Goal: Information Seeking & Learning: Learn about a topic

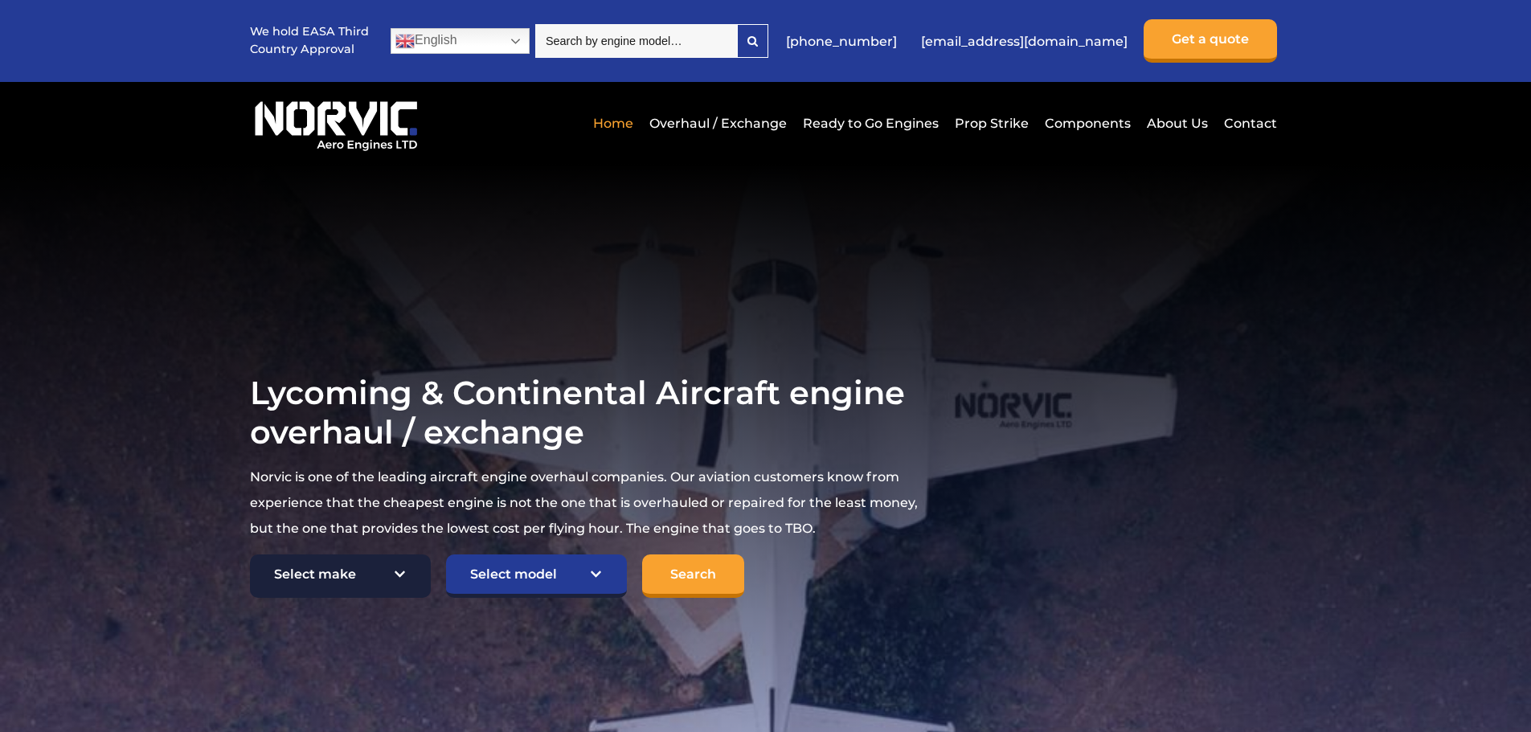
click at [326, 572] on select "Select make TCM Continental Lycoming" at bounding box center [340, 576] width 181 height 43
select select "Lycoming"
click at [250, 555] on select "Select make TCM Continental Lycoming" at bounding box center [340, 576] width 181 height 43
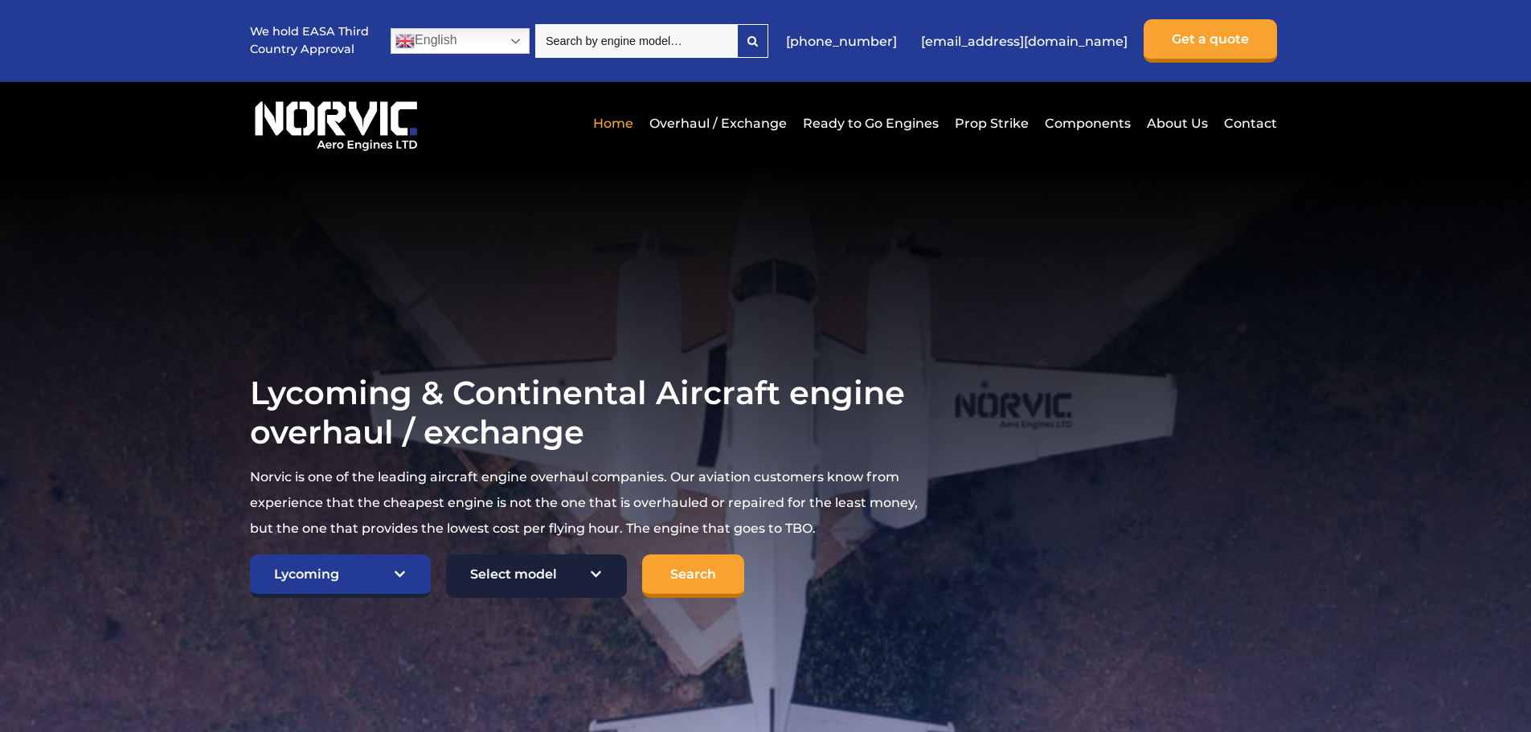
click at [483, 578] on select "Select model American Champion 7KCAB [PERSON_NAME] Citabria IO-320-E2A Beech 23…" at bounding box center [536, 576] width 181 height 43
select select "650"
click at [446, 555] on select "Select model American Champion 7KCAB [PERSON_NAME] Citabria IO-320-E2A Beech 23…" at bounding box center [536, 576] width 181 height 43
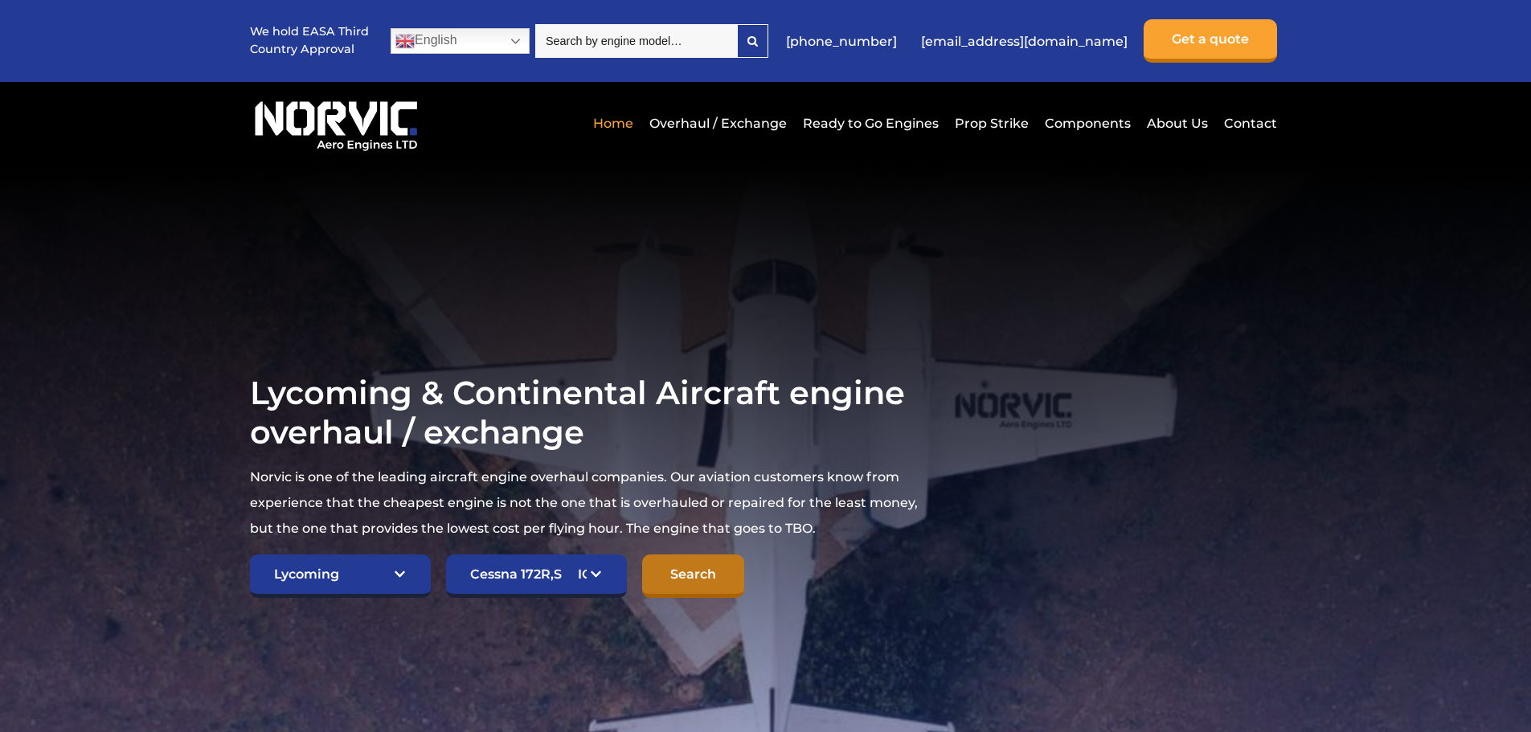
click at [698, 559] on input "Search" at bounding box center [693, 576] width 102 height 43
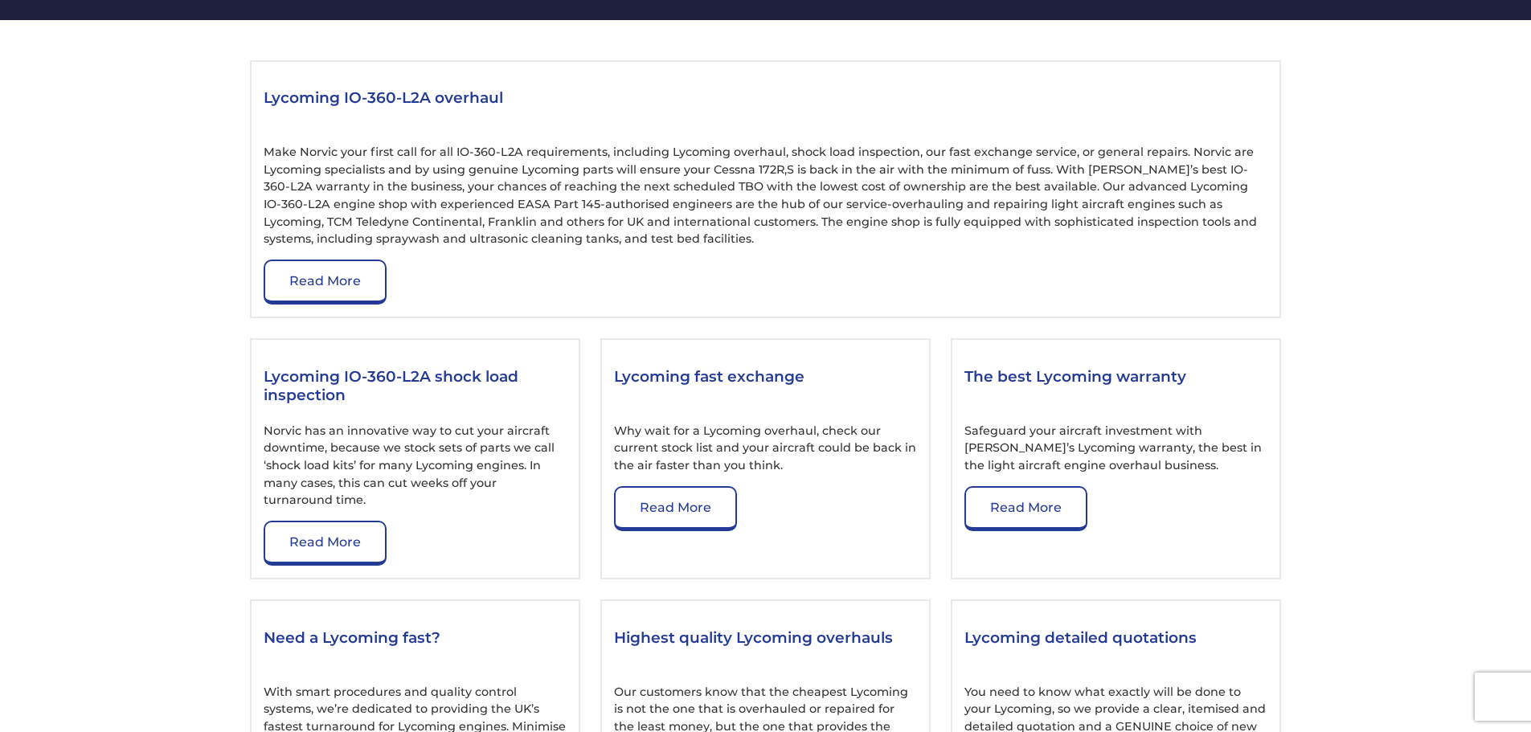
scroll to position [1769, 0]
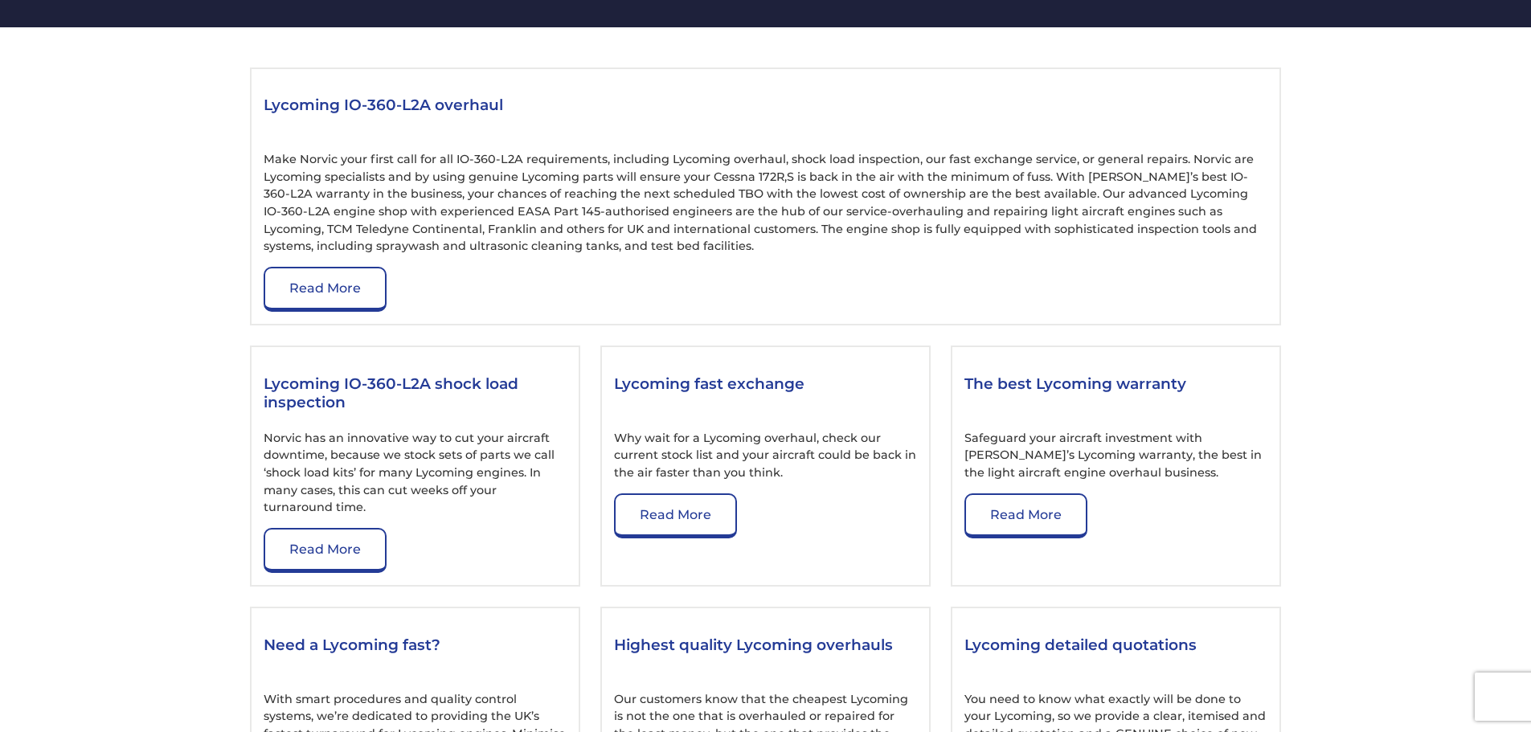
click at [212, 260] on section "Lycoming IO-360-L2A overhaul Make Norvic your first call for all IO-360-L2A req…" at bounding box center [765, 598] width 1531 height 1142
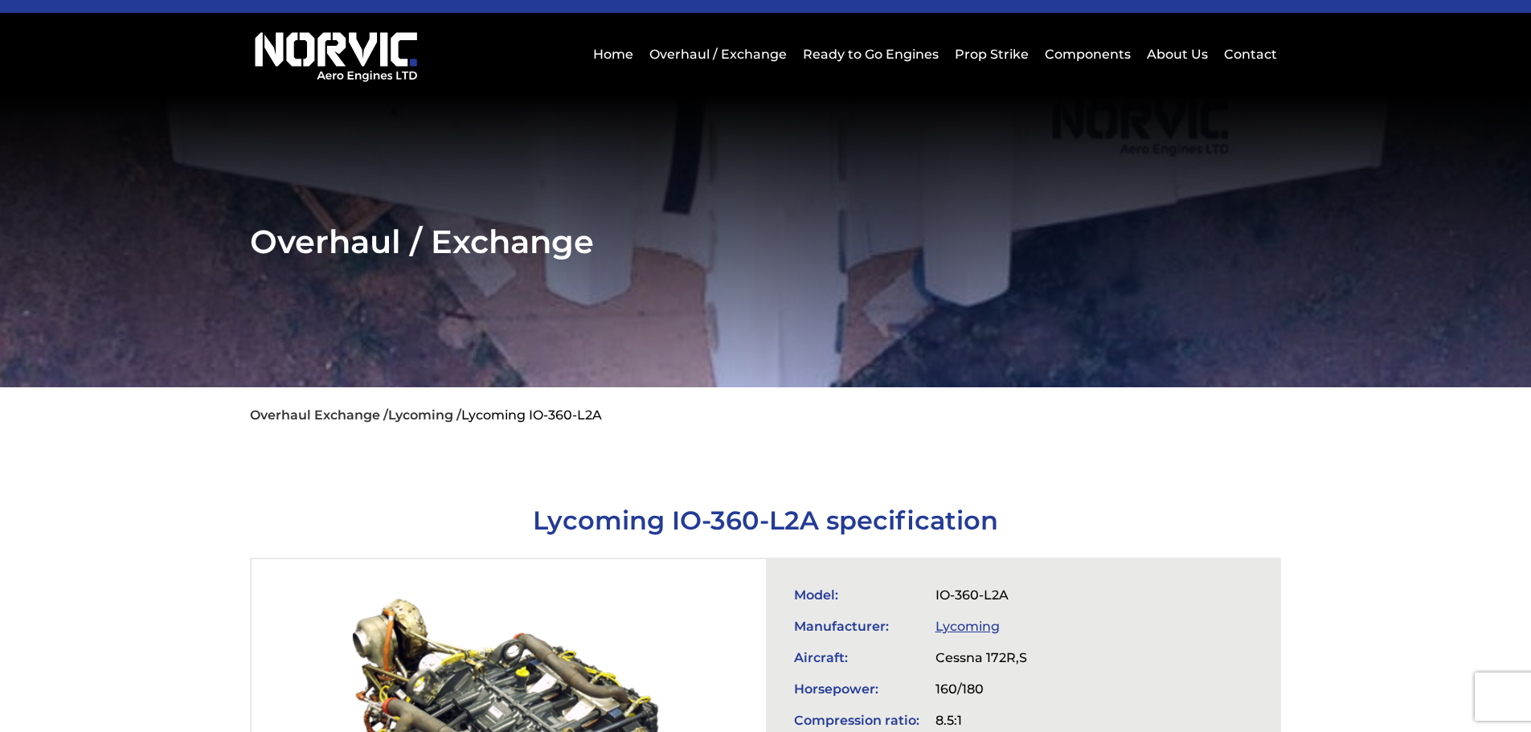
scroll to position [0, 0]
